Goal: Task Accomplishment & Management: Manage account settings

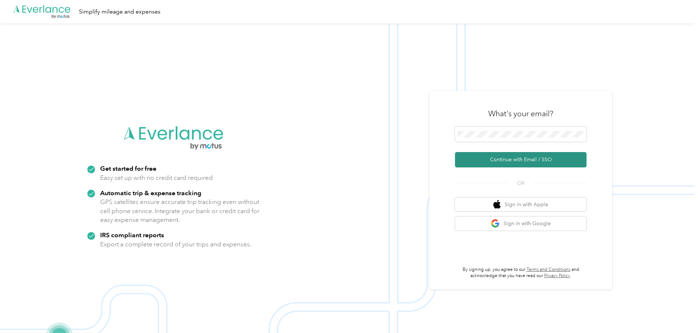
click at [495, 161] on button "Continue with Email / SSO" at bounding box center [520, 159] width 131 height 15
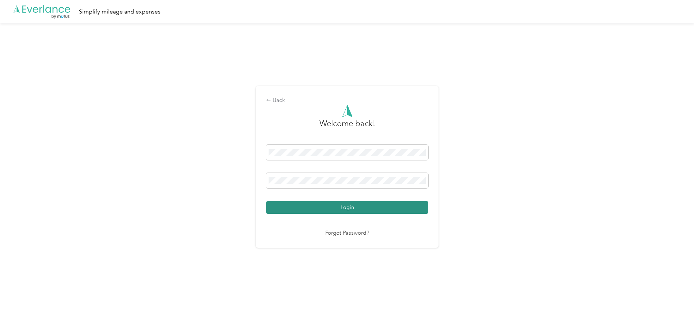
click at [337, 211] on button "Login" at bounding box center [347, 207] width 162 height 13
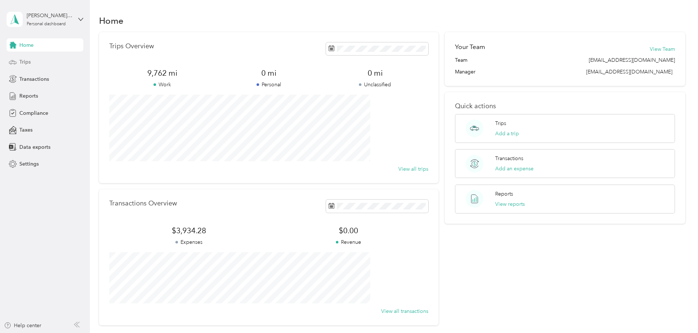
click at [27, 60] on span "Trips" at bounding box center [24, 62] width 11 height 8
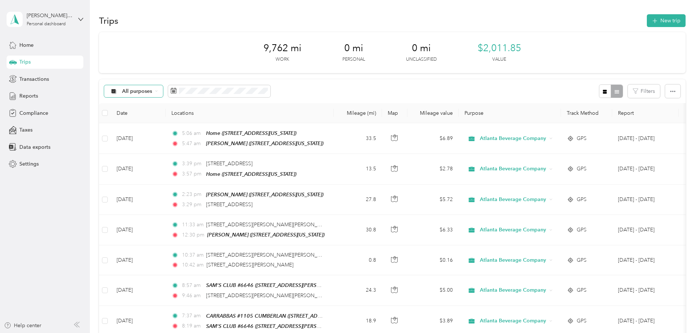
click at [152, 93] on span "All purposes" at bounding box center [137, 91] width 30 height 5
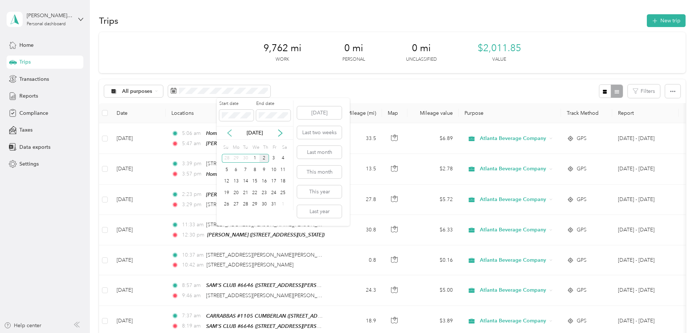
click at [231, 134] on icon at bounding box center [229, 132] width 7 height 7
click at [236, 157] on div "1" at bounding box center [235, 158] width 9 height 9
click at [246, 202] on div "30" at bounding box center [245, 204] width 9 height 9
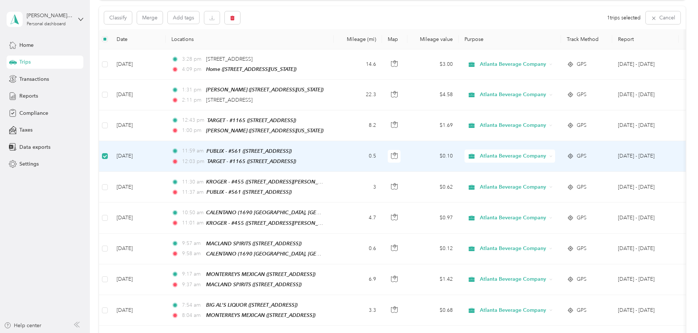
scroll to position [72, 0]
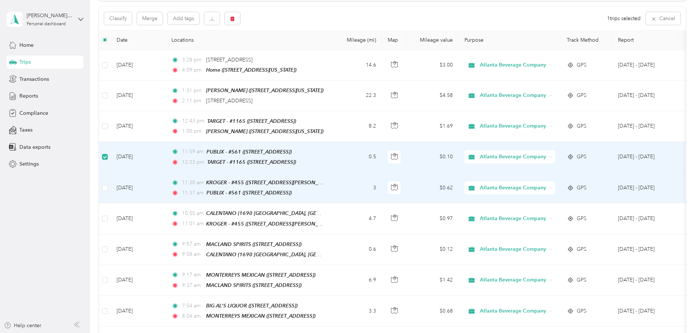
click at [111, 190] on td at bounding box center [105, 187] width 12 height 31
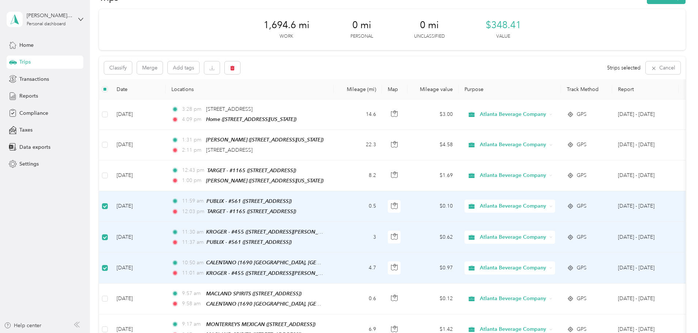
scroll to position [0, 0]
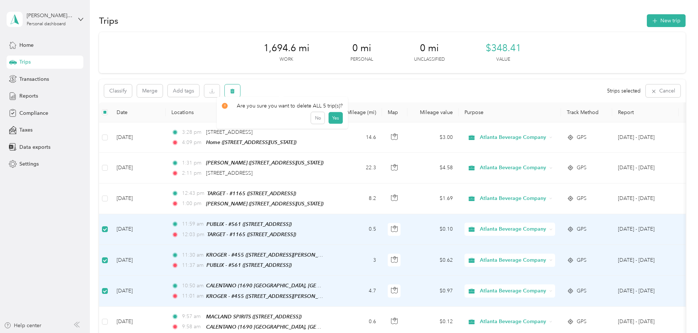
click at [240, 87] on button "button" at bounding box center [232, 90] width 15 height 13
click at [335, 120] on button "Yes" at bounding box center [335, 121] width 14 height 12
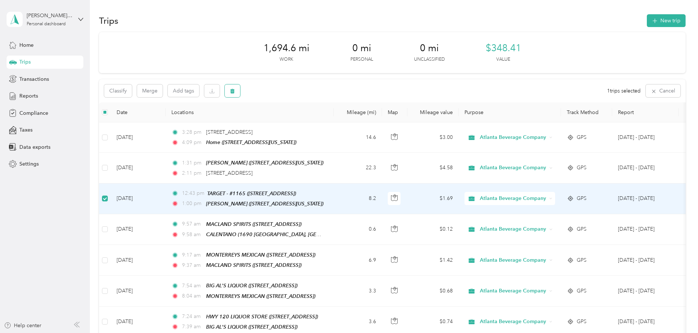
click at [235, 91] on icon "button" at bounding box center [232, 90] width 5 height 5
click at [337, 122] on button "Yes" at bounding box center [335, 121] width 14 height 12
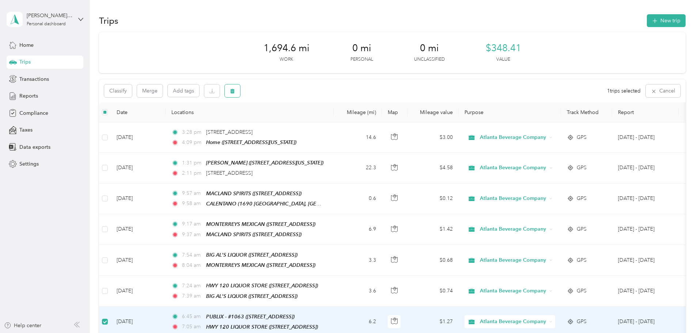
click at [235, 88] on icon "button" at bounding box center [232, 90] width 5 height 5
click at [335, 121] on button "Yes" at bounding box center [335, 121] width 14 height 12
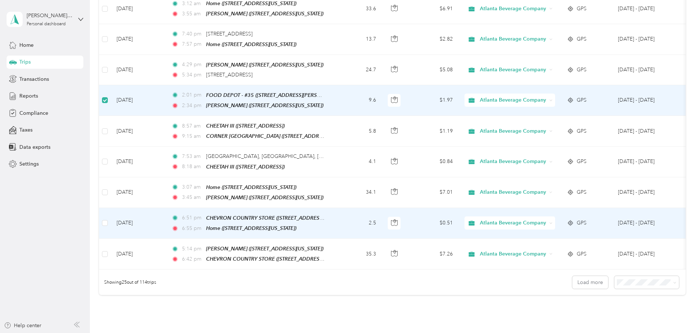
scroll to position [673, 0]
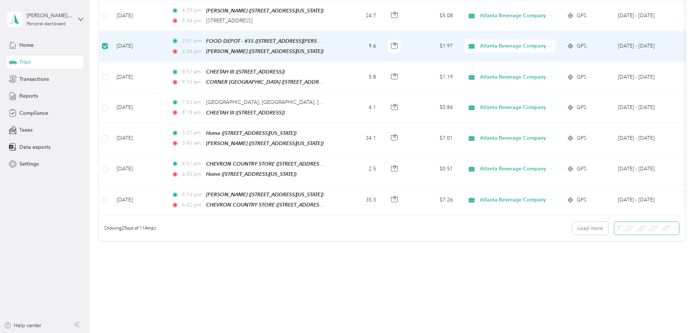
click at [673, 227] on icon at bounding box center [674, 228] width 3 height 3
click at [600, 257] on div "100 per load" at bounding box center [596, 258] width 54 height 8
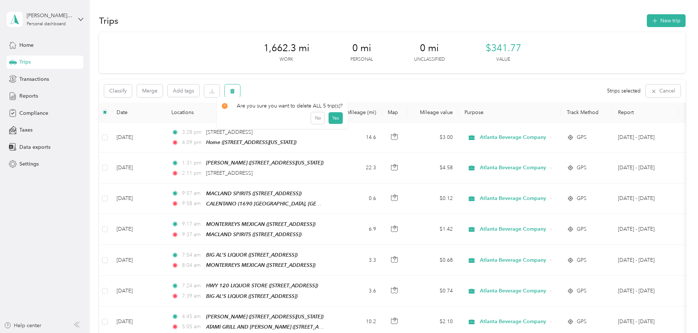
click at [240, 91] on button "button" at bounding box center [232, 90] width 15 height 13
click at [335, 119] on button "Yes" at bounding box center [335, 121] width 14 height 12
click at [235, 89] on icon "button" at bounding box center [232, 90] width 5 height 5
click at [333, 122] on button "Yes" at bounding box center [335, 121] width 14 height 12
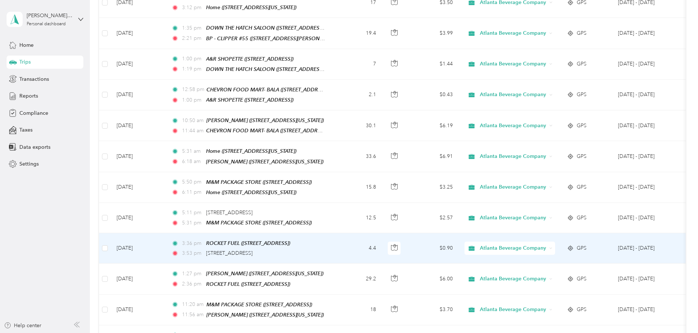
scroll to position [2848, 0]
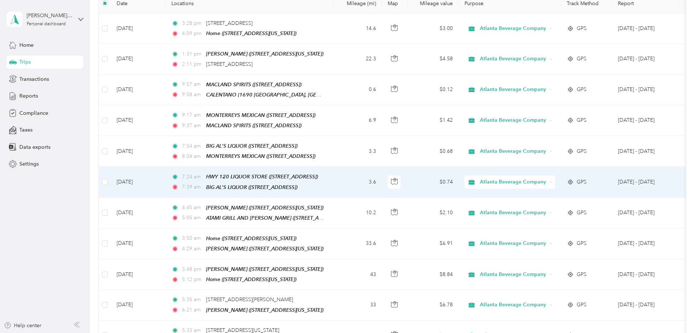
scroll to position [0, 0]
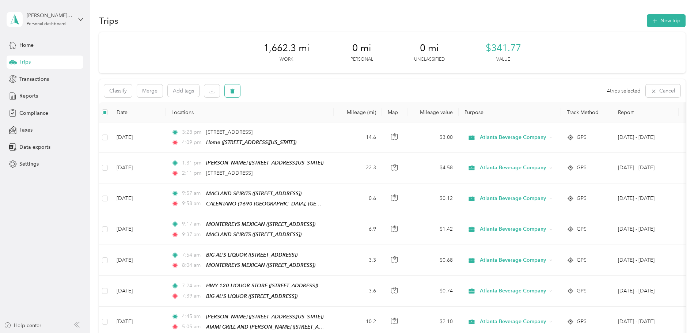
click at [234, 92] on icon "button" at bounding box center [232, 91] width 4 height 5
click at [332, 123] on button "Yes" at bounding box center [335, 121] width 14 height 12
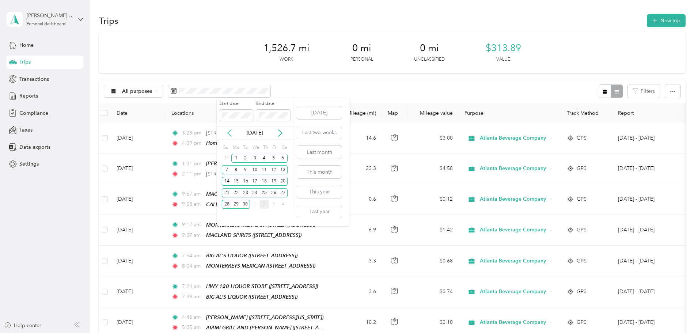
click at [232, 133] on icon at bounding box center [229, 132] width 7 height 7
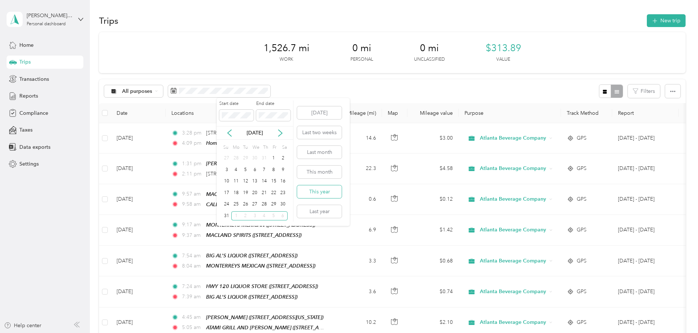
click at [332, 190] on button "This year" at bounding box center [319, 191] width 45 height 13
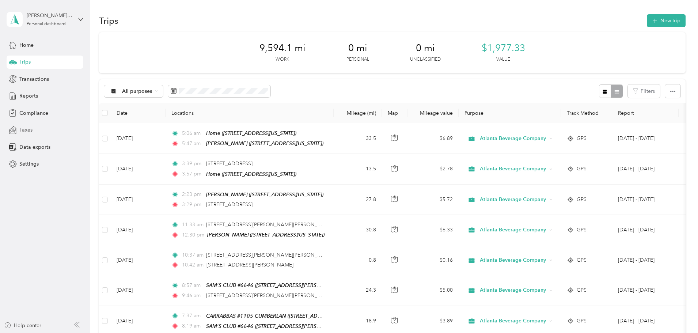
click at [30, 127] on span "Taxes" at bounding box center [25, 130] width 13 height 8
